Goal: Find specific page/section: Find specific page/section

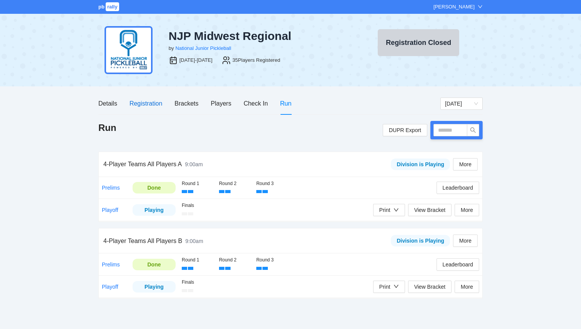
click at [145, 104] on div "Registration" at bounding box center [145, 104] width 33 height 10
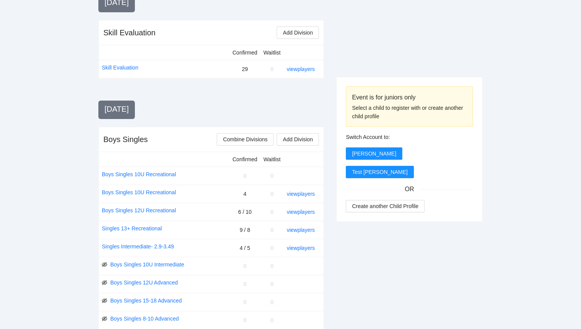
scroll to position [191, 0]
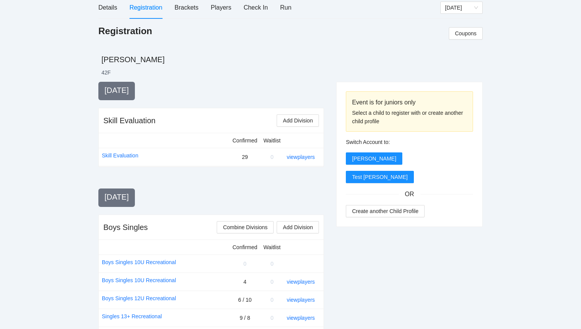
scroll to position [0, 0]
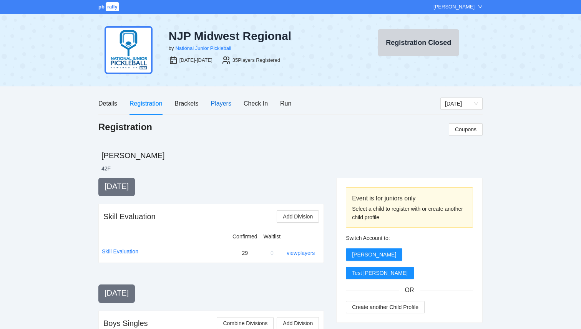
click at [224, 105] on div "Players" at bounding box center [221, 104] width 20 height 10
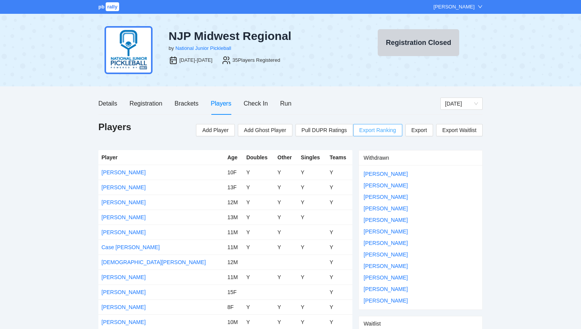
click at [381, 129] on span "Export Ranking" at bounding box center [377, 130] width 37 height 12
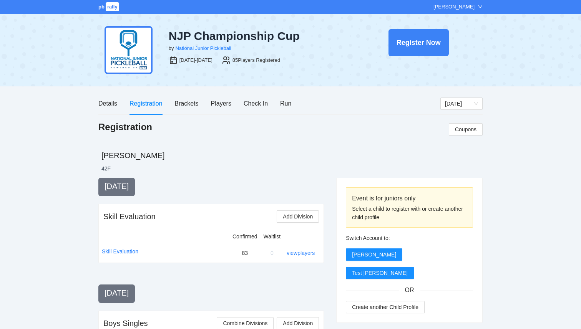
scroll to position [832, 0]
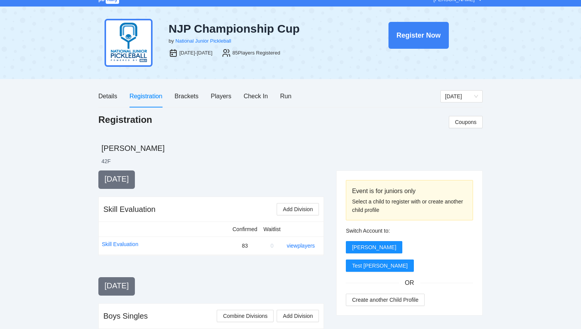
scroll to position [8, 0]
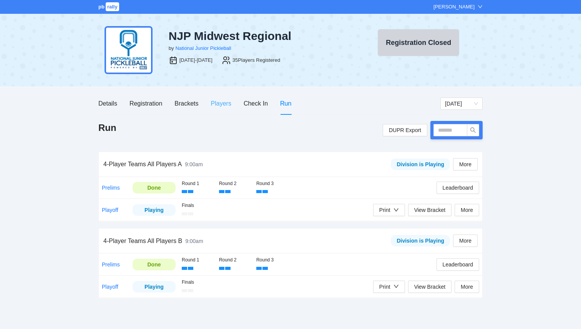
click at [230, 96] on div "Players" at bounding box center [221, 104] width 20 height 22
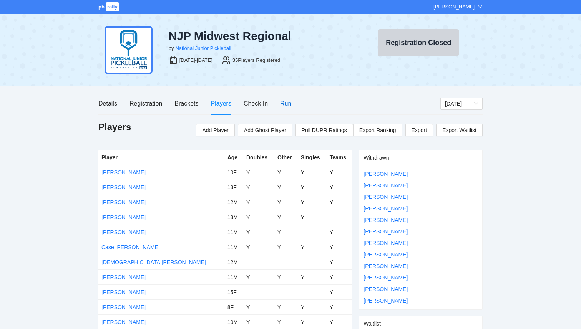
click at [286, 101] on div "Run" at bounding box center [285, 104] width 11 height 10
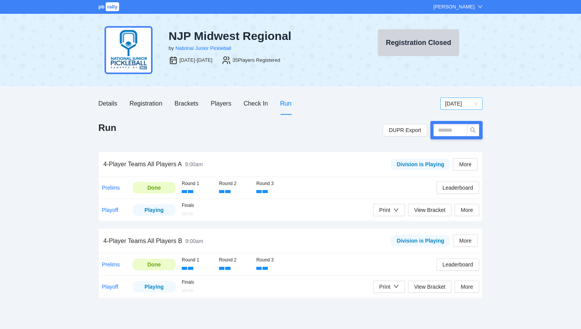
click at [463, 105] on span "[DATE]" at bounding box center [461, 104] width 33 height 12
click at [461, 119] on div "[DATE]" at bounding box center [461, 118] width 33 height 8
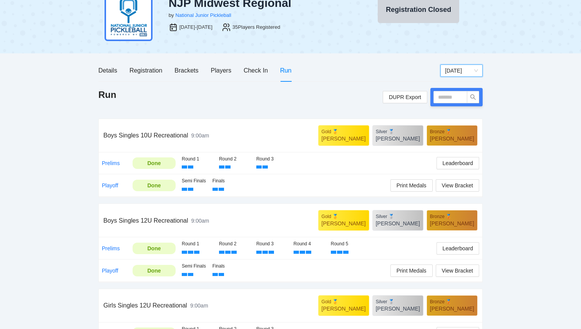
scroll to position [33, 0]
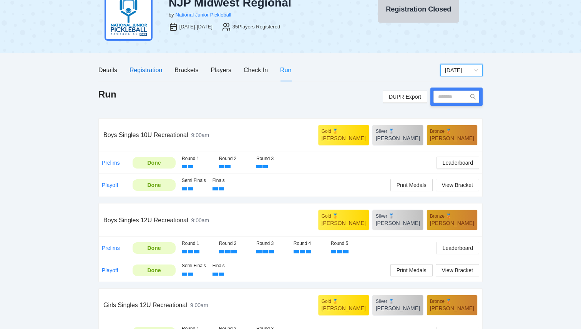
click at [143, 72] on div "Registration" at bounding box center [145, 70] width 33 height 10
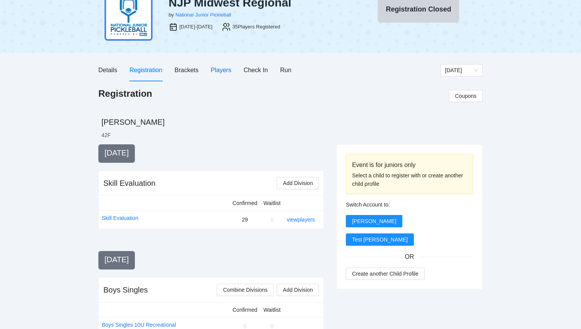
click at [212, 68] on div "Players" at bounding box center [221, 70] width 20 height 10
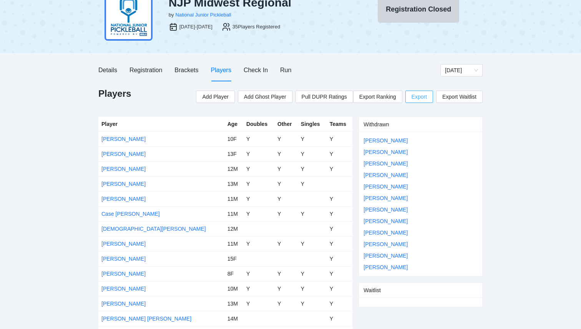
click at [423, 97] on span "Export" at bounding box center [418, 97] width 15 height 12
